Goal: Task Accomplishment & Management: Manage account settings

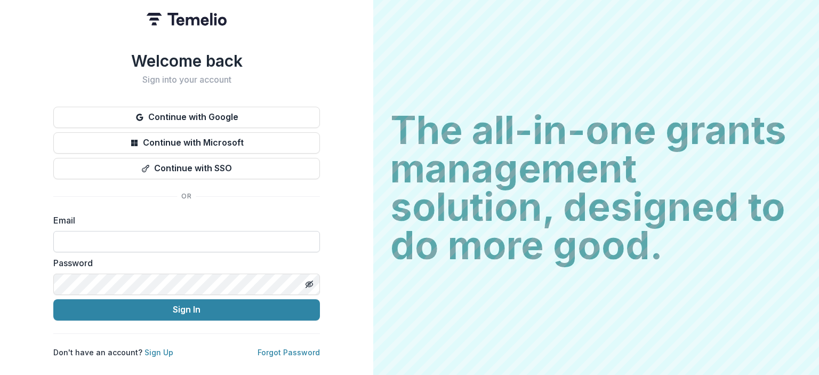
click at [188, 238] on input at bounding box center [186, 241] width 267 height 21
type input "**********"
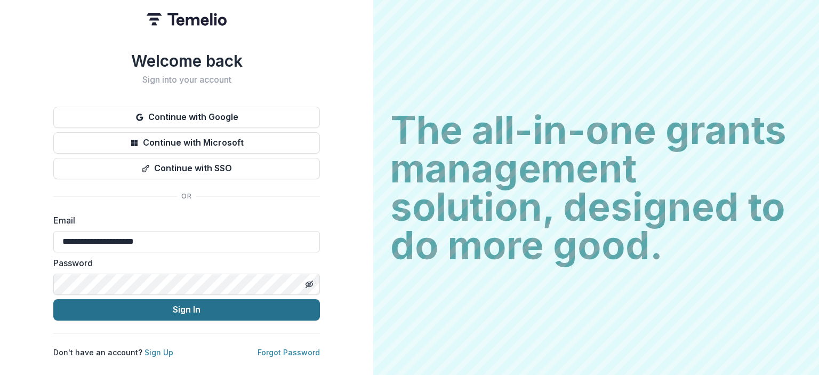
click at [190, 308] on button "Sign In" at bounding box center [186, 309] width 267 height 21
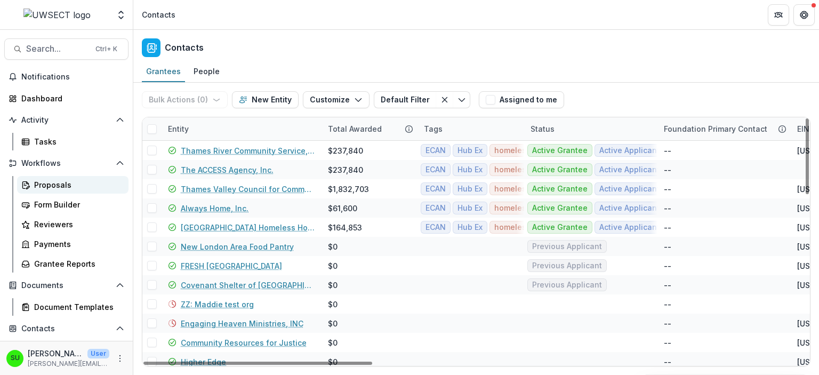
click at [44, 187] on div "Proposals" at bounding box center [77, 184] width 86 height 11
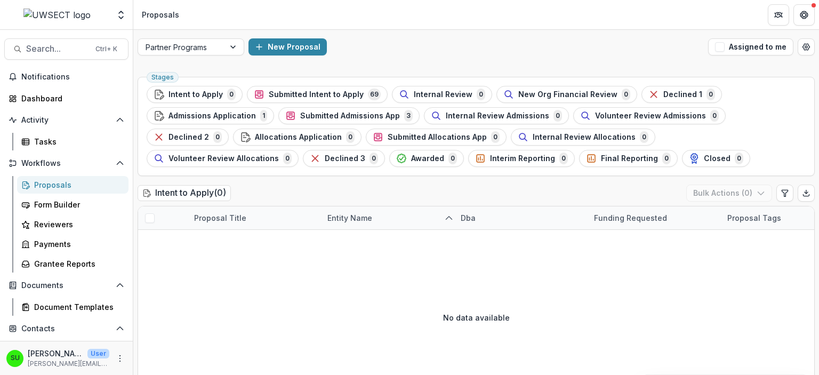
click at [504, 61] on div "Partner Programs New Proposal Assigned to me" at bounding box center [476, 47] width 686 height 34
click at [323, 97] on span "Submitted Intent to Apply" at bounding box center [316, 94] width 95 height 9
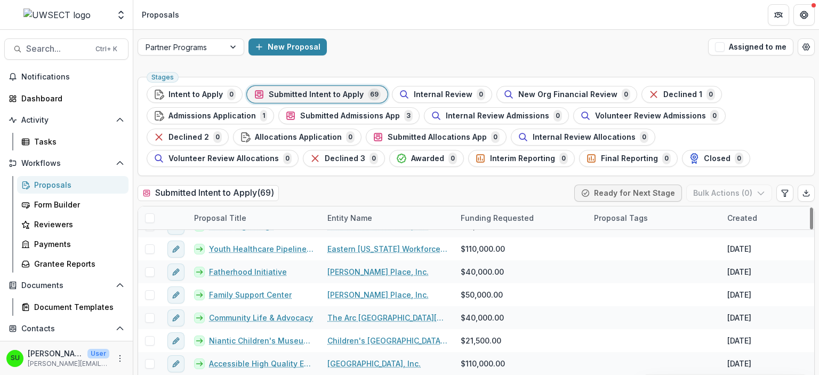
scroll to position [27, 0]
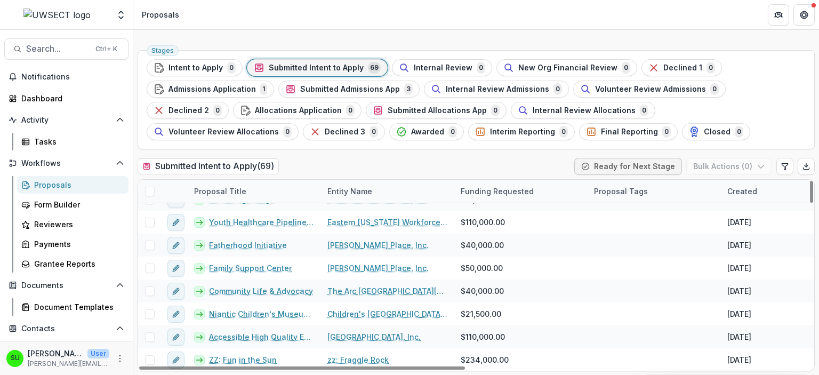
click at [755, 194] on div "Created" at bounding box center [742, 191] width 43 height 11
click at [542, 163] on div "Submitted Intent to Apply ( 69 ) Ready for Next Stage Bulk Actions ( 0 )" at bounding box center [476, 168] width 677 height 21
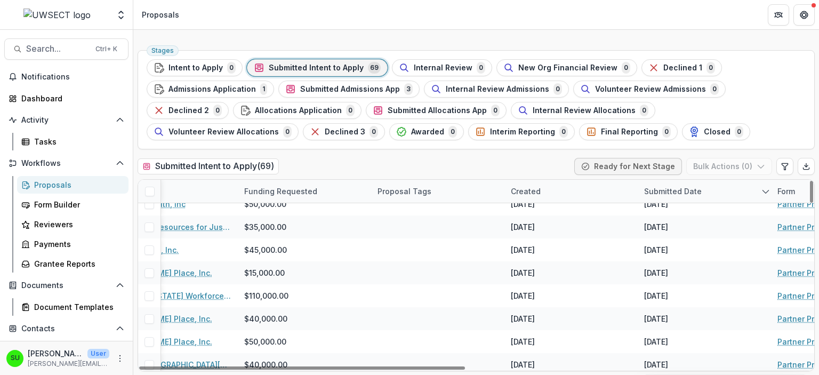
scroll to position [1415, 217]
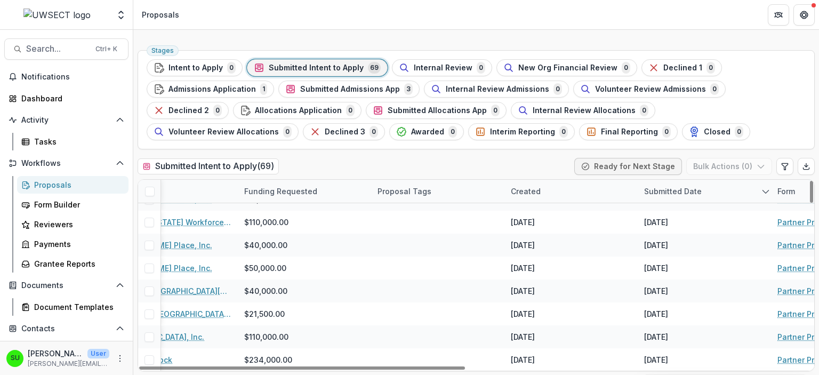
click at [679, 193] on div "Submitted Date" at bounding box center [673, 191] width 70 height 11
click at [690, 234] on span "Sort Ascending" at bounding box center [687, 236] width 57 height 9
click at [540, 169] on div "Submitted Intent to Apply ( 69 ) Ready for Next Stage Bulk Actions ( 0 )" at bounding box center [476, 168] width 677 height 21
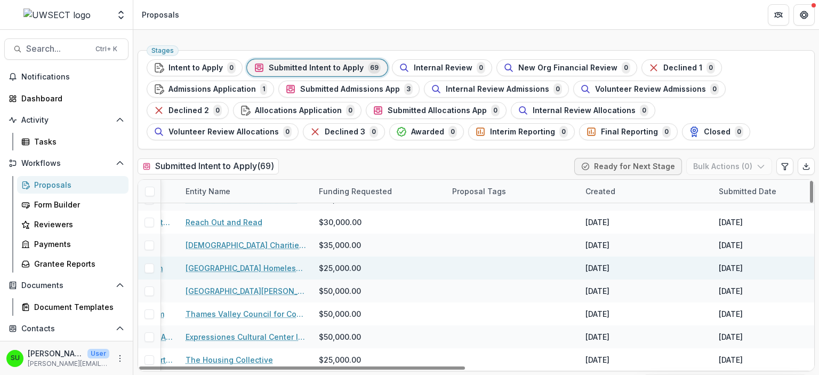
scroll to position [1415, 0]
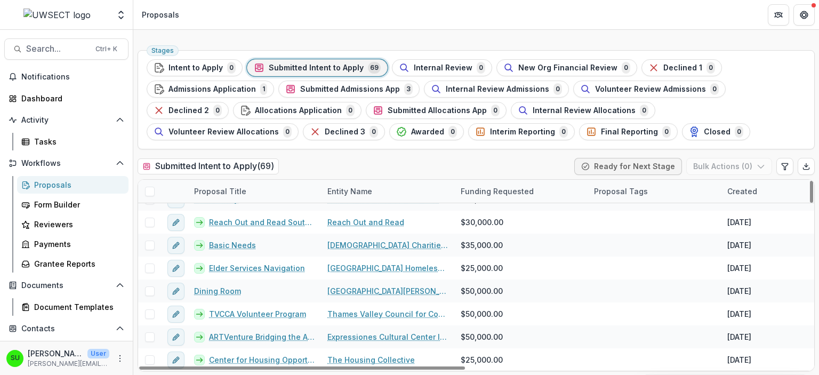
click at [540, 158] on div "Submitted Intent to Apply ( 69 ) Ready for Next Stage Bulk Actions ( 0 )" at bounding box center [476, 168] width 677 height 21
